Goal: Find specific page/section: Find specific page/section

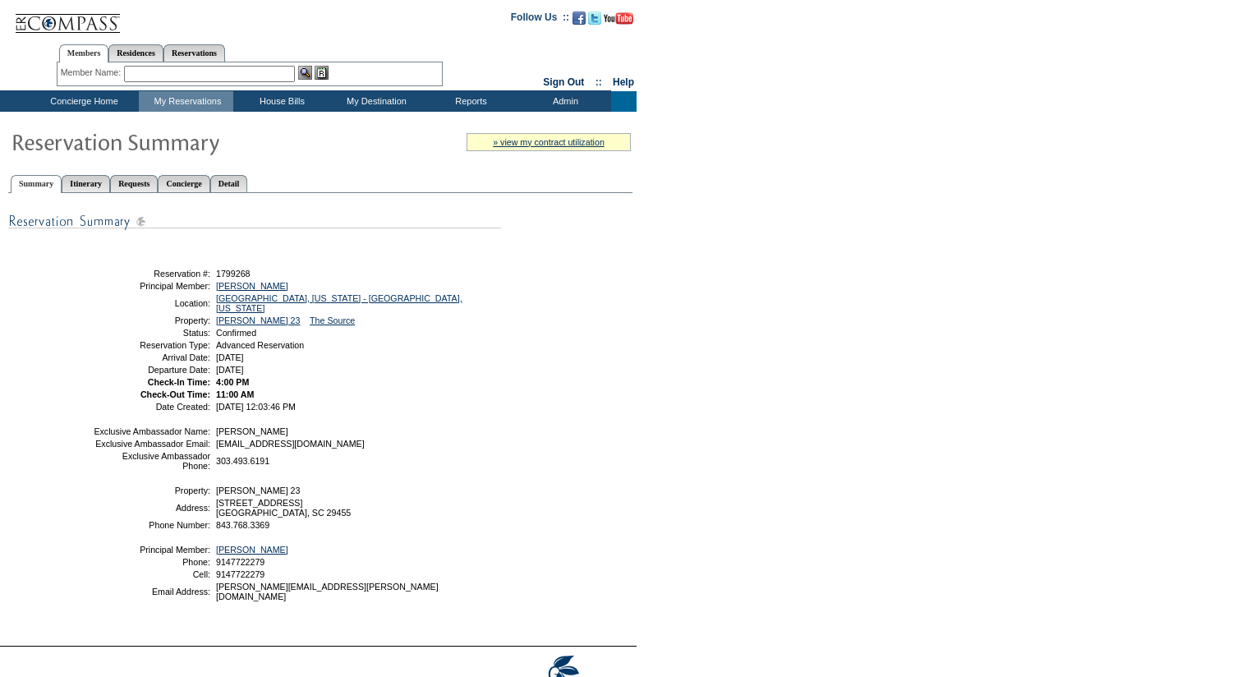
drag, startPoint x: 307, startPoint y: 624, endPoint x: 175, endPoint y: 584, distance: 138.3
click at [175, 584] on tbody "Exclusive Ambassador Name: Devyn Rockett Exclusive Ambassador Email: drockett@e…" at bounding box center [296, 513] width 406 height 175
copy tbody "ember: Thau, Jill Phone: 9147722279 Cell: 9147722279 Email Address: jill.thau@g…"
drag, startPoint x: 289, startPoint y: 490, endPoint x: 156, endPoint y: 435, distance: 144.0
click at [156, 435] on tbody "Exclusive Ambassador Name: Devyn Rockett Exclusive Ambassador Email: drockett@e…" at bounding box center [296, 513] width 406 height 175
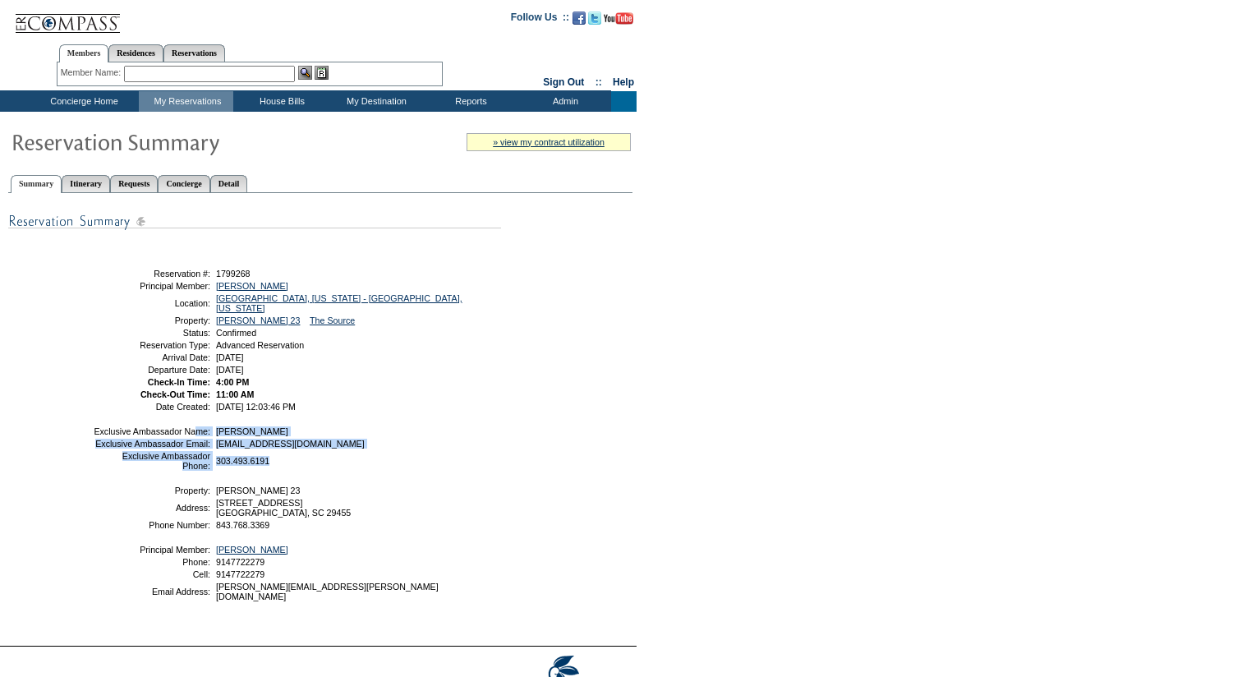
copy tbody "Ambassador Name: Devyn Rockett Exclusive Ambassador Email: drockett@exclusivere…"
click at [238, 291] on link "Thau, Jill" at bounding box center [252, 286] width 72 height 10
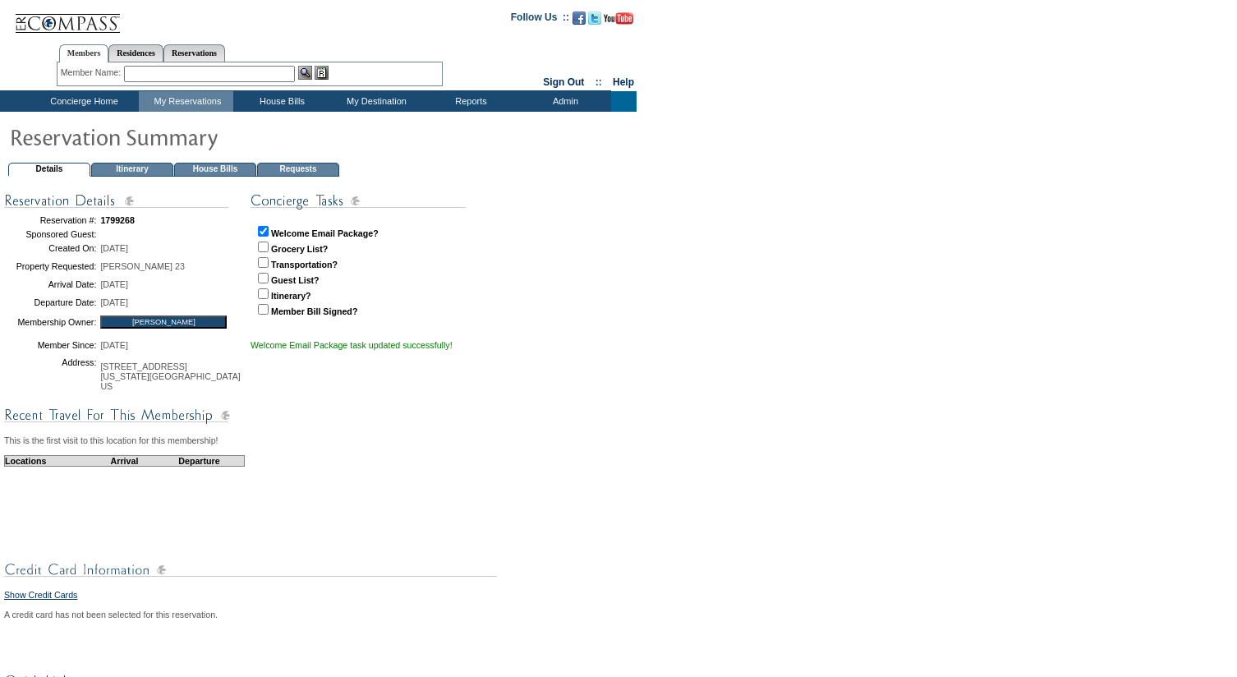
click at [64, 96] on td "Concierge Home" at bounding box center [82, 101] width 113 height 21
